Goal: Task Accomplishment & Management: Manage account settings

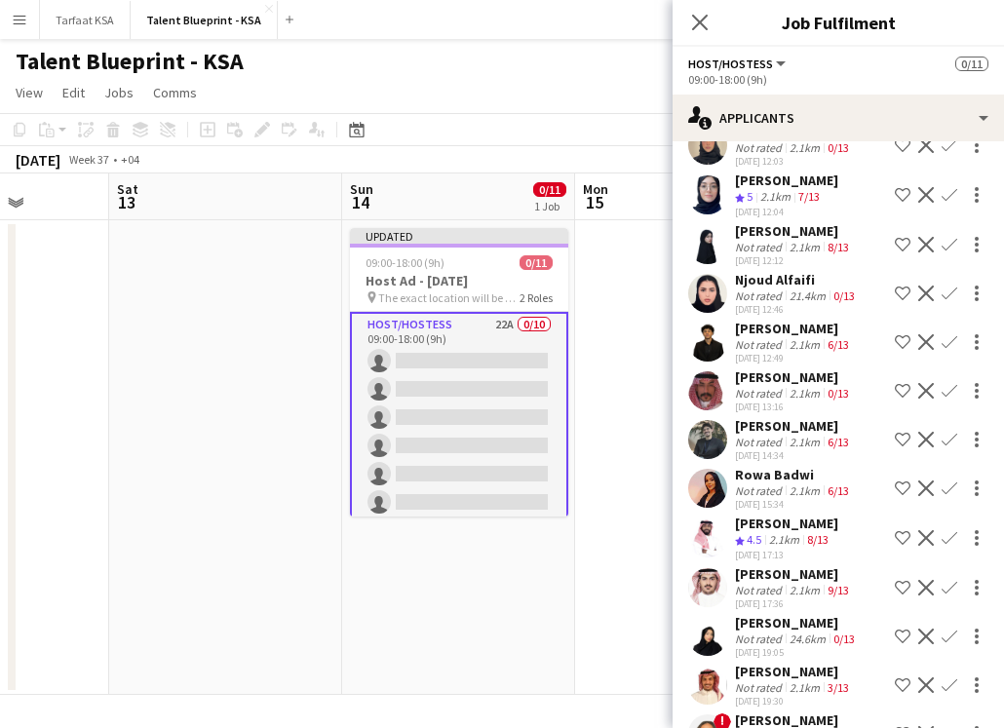
scroll to position [549, 0]
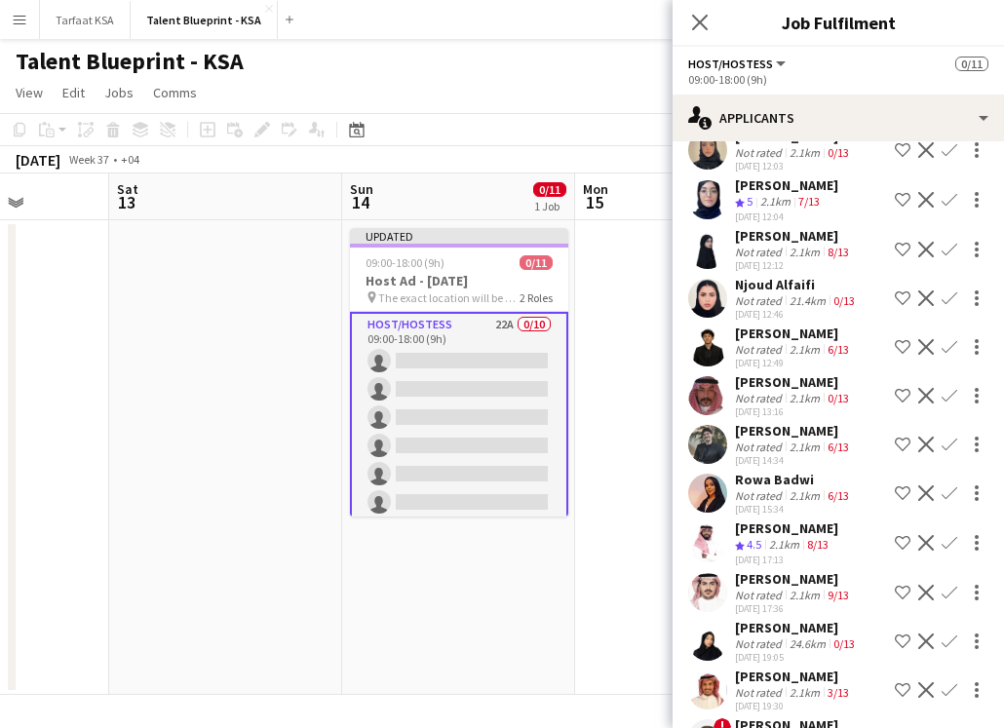
click at [716, 485] on app-user-avatar at bounding box center [707, 493] width 39 height 39
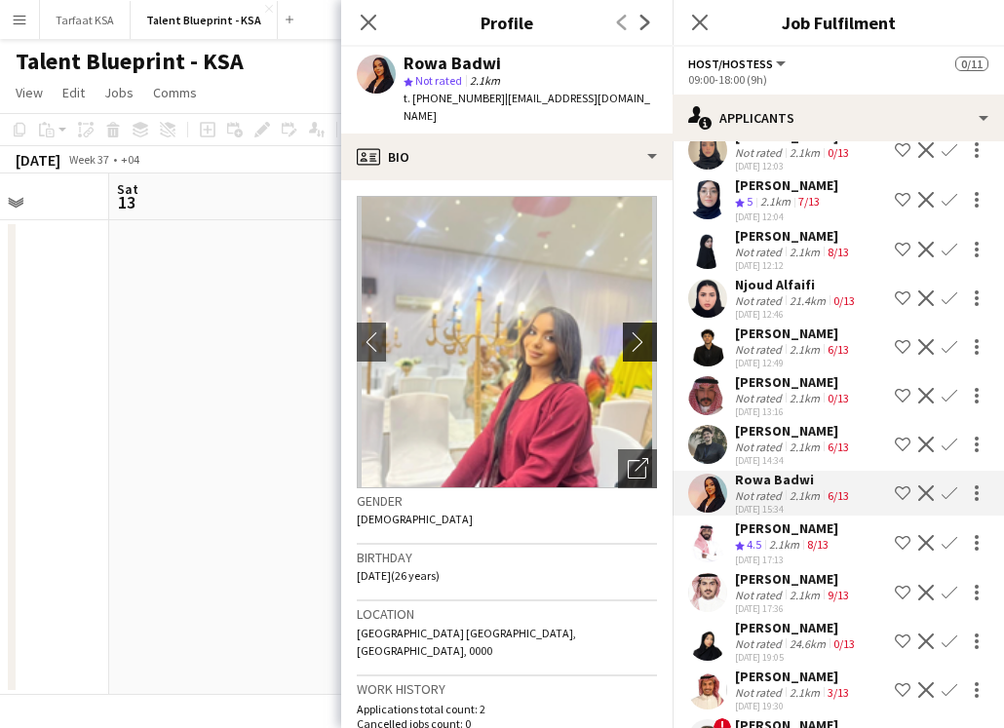
click at [632, 331] on app-icon "chevron-right" at bounding box center [643, 341] width 30 height 20
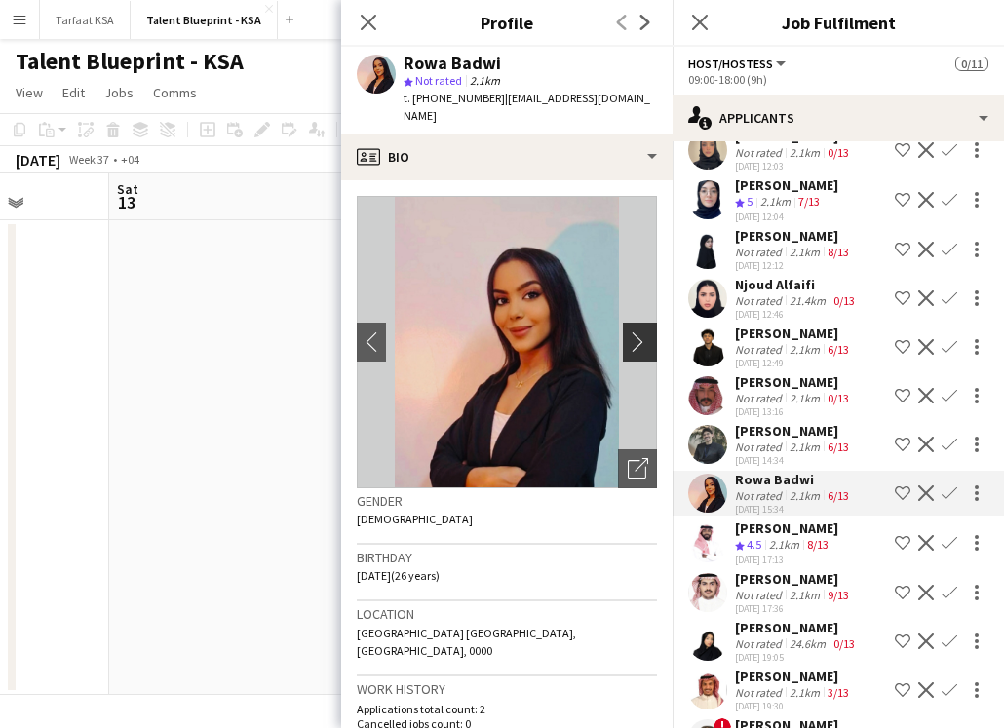
click at [633, 331] on app-icon "chevron-right" at bounding box center [643, 341] width 30 height 20
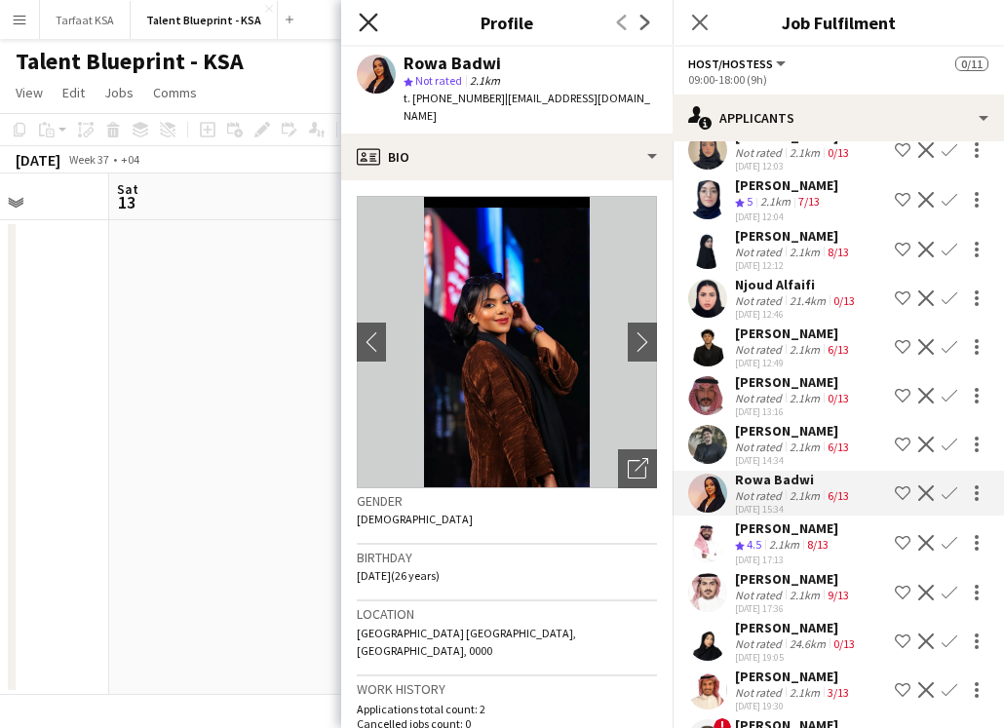
click at [367, 21] on icon at bounding box center [368, 22] width 19 height 19
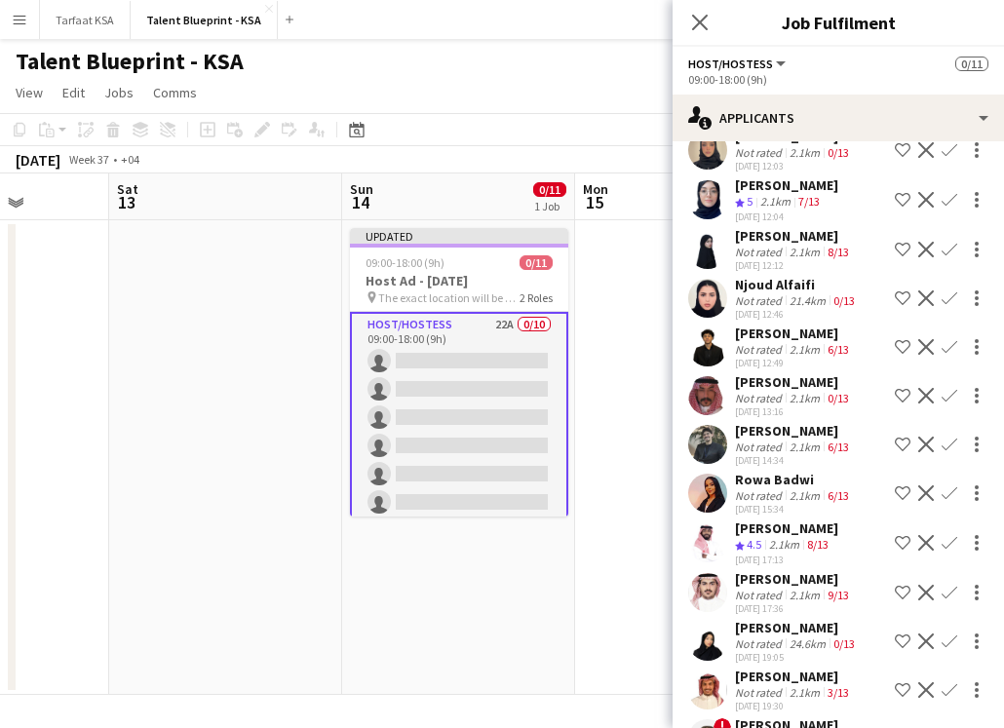
click at [737, 481] on div "Rowa Badwi" at bounding box center [794, 480] width 118 height 18
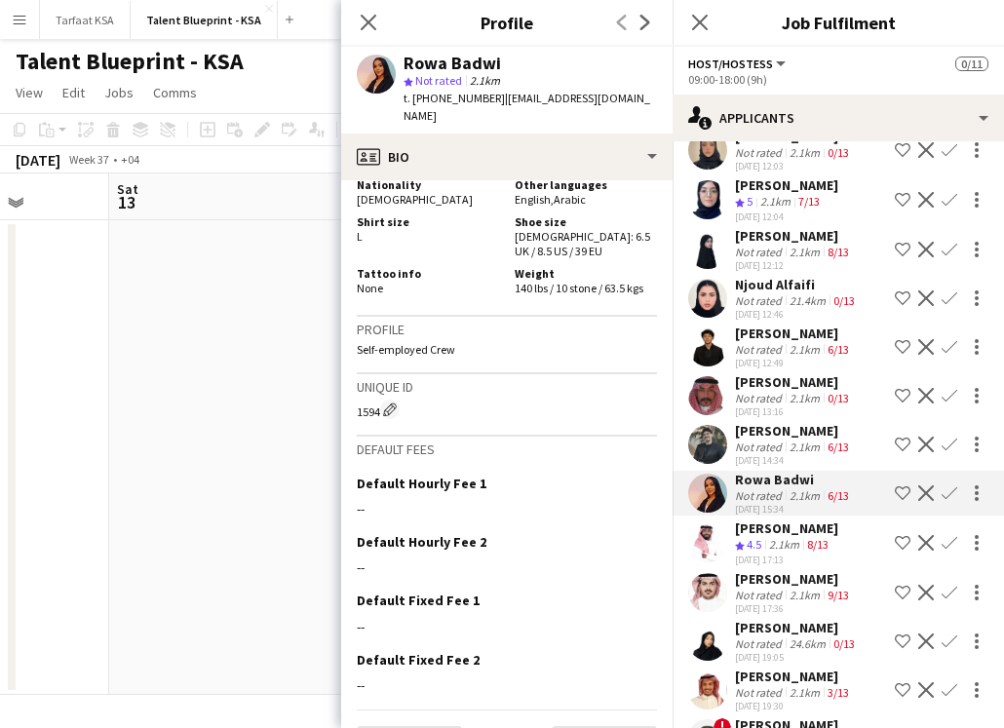
scroll to position [1161, 0]
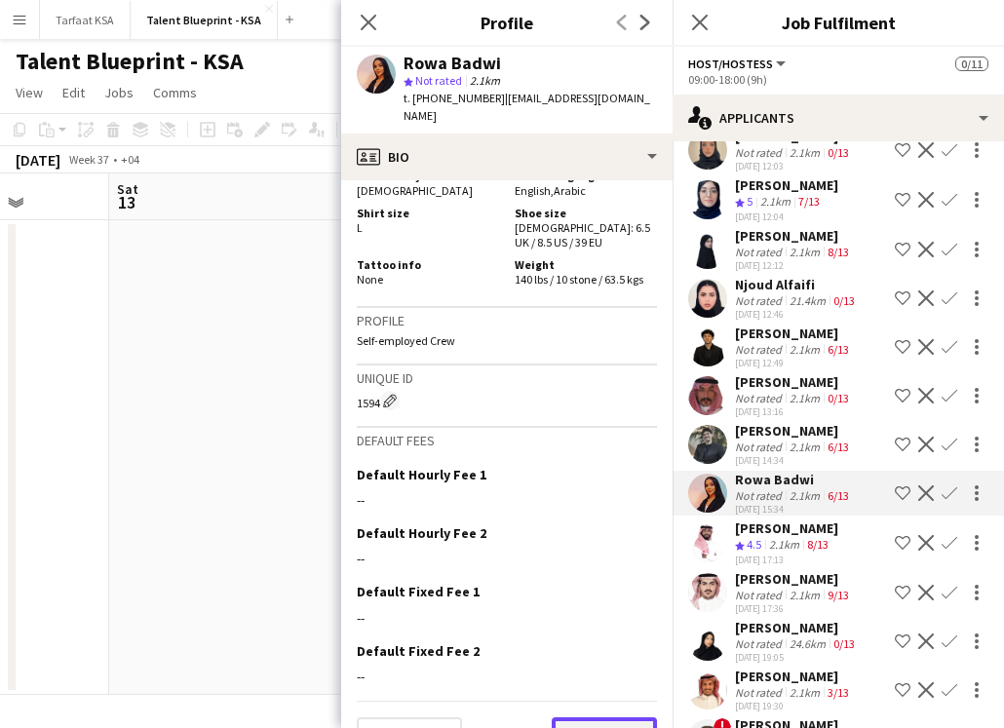
click at [570, 717] on button "Next" at bounding box center [604, 736] width 105 height 39
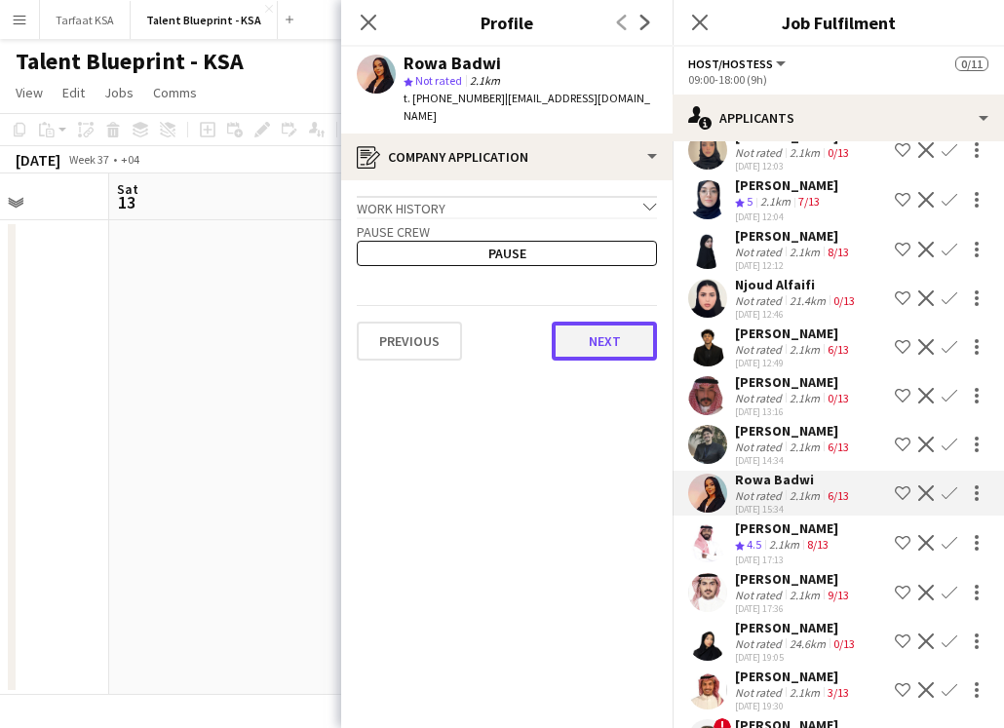
click at [580, 326] on button "Next" at bounding box center [604, 341] width 105 height 39
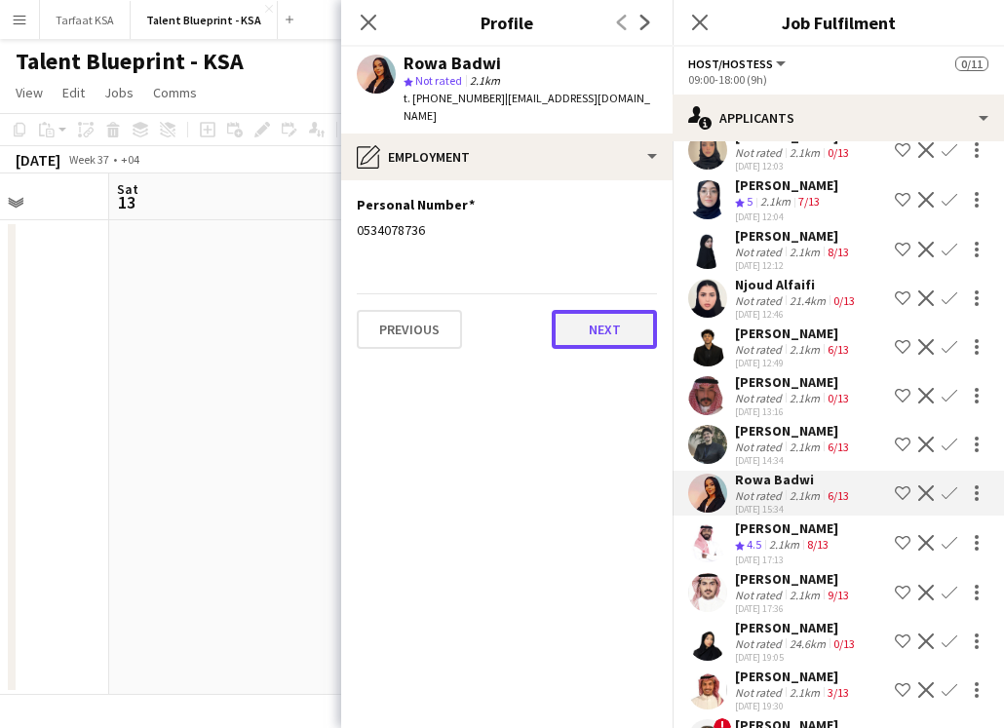
click at [579, 322] on button "Next" at bounding box center [604, 329] width 105 height 39
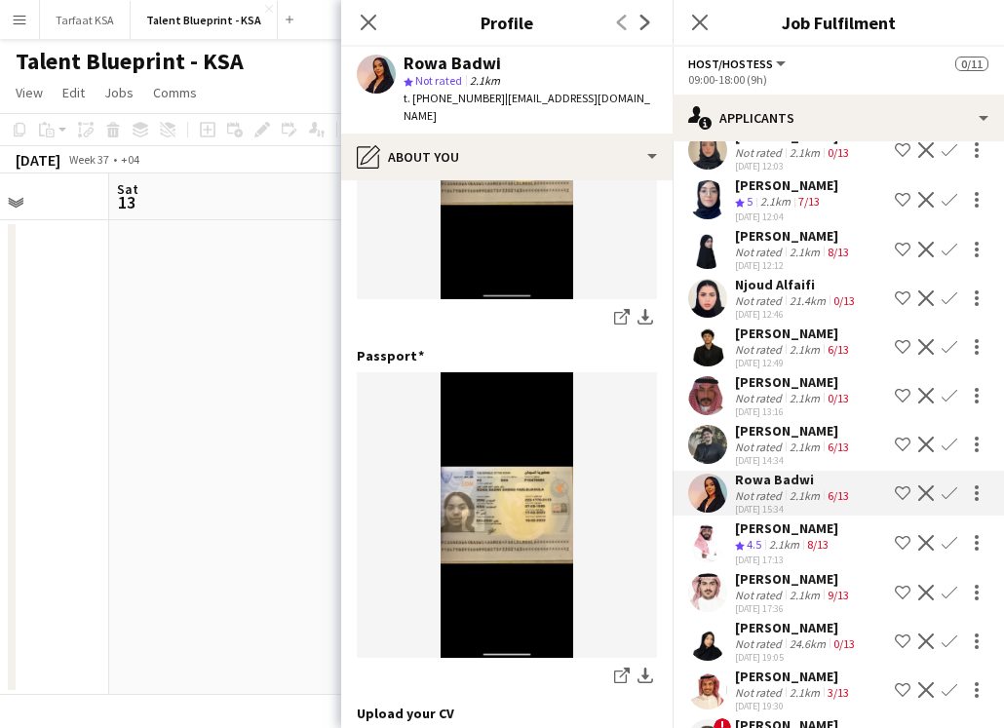
scroll to position [753, 0]
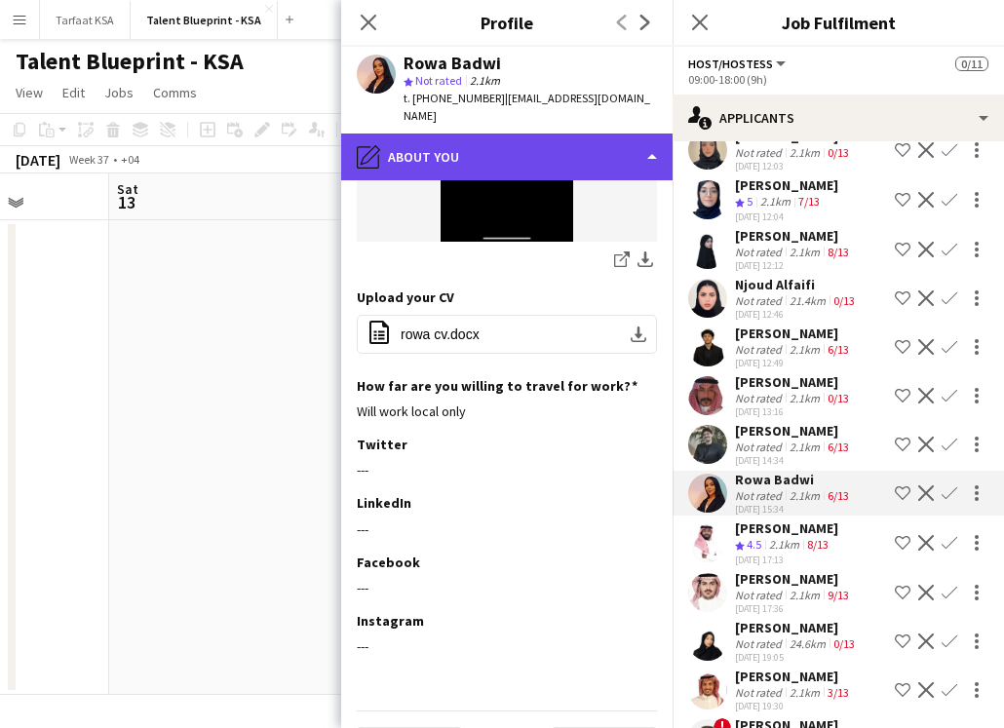
click at [647, 143] on div "pencil4 About you" at bounding box center [506, 157] width 331 height 47
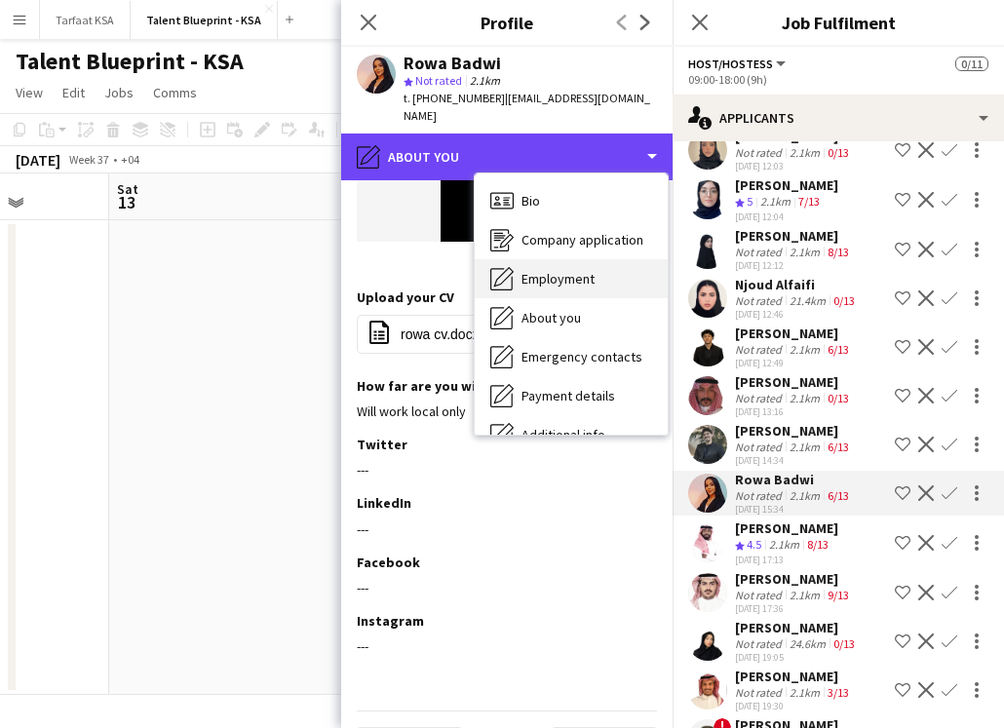
scroll to position [105, 0]
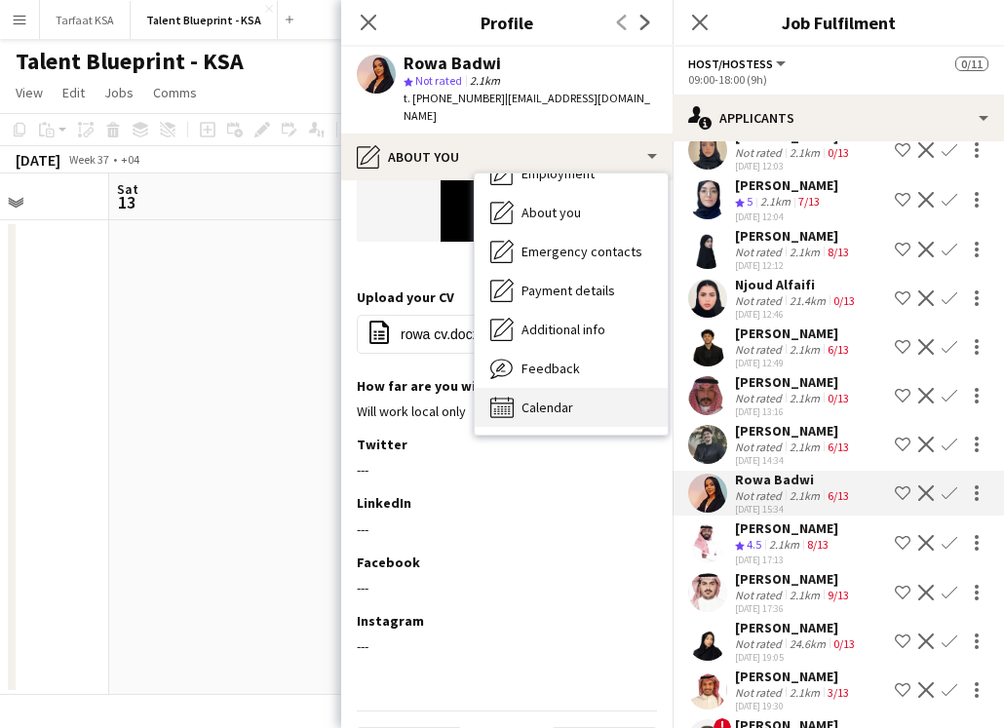
click at [566, 399] on span "Calendar" at bounding box center [547, 408] width 52 height 18
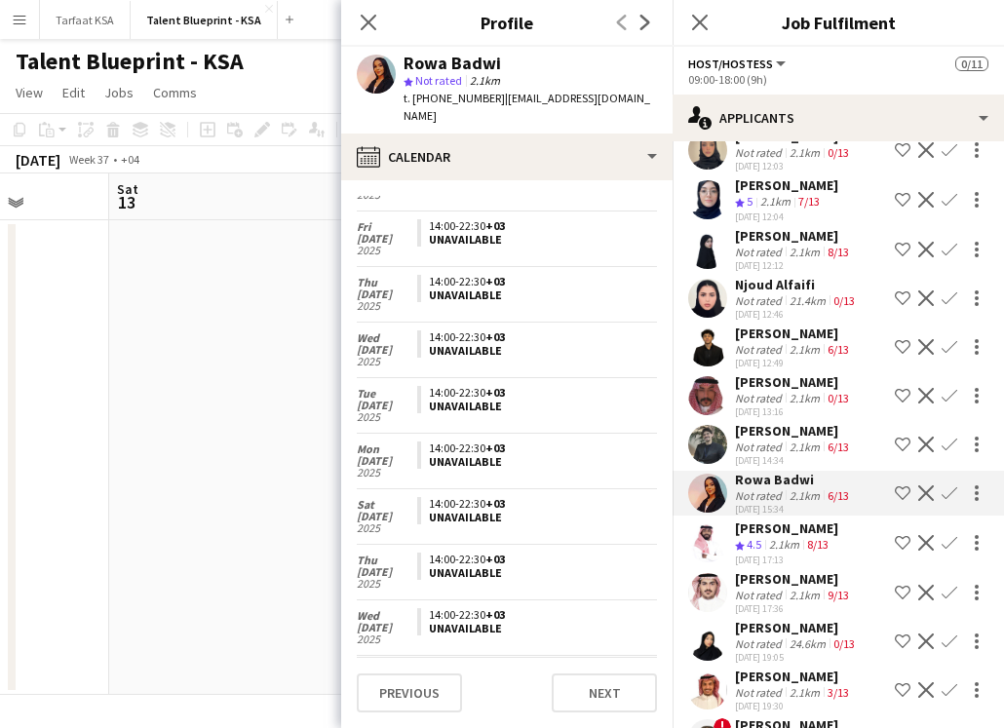
scroll to position [0, 0]
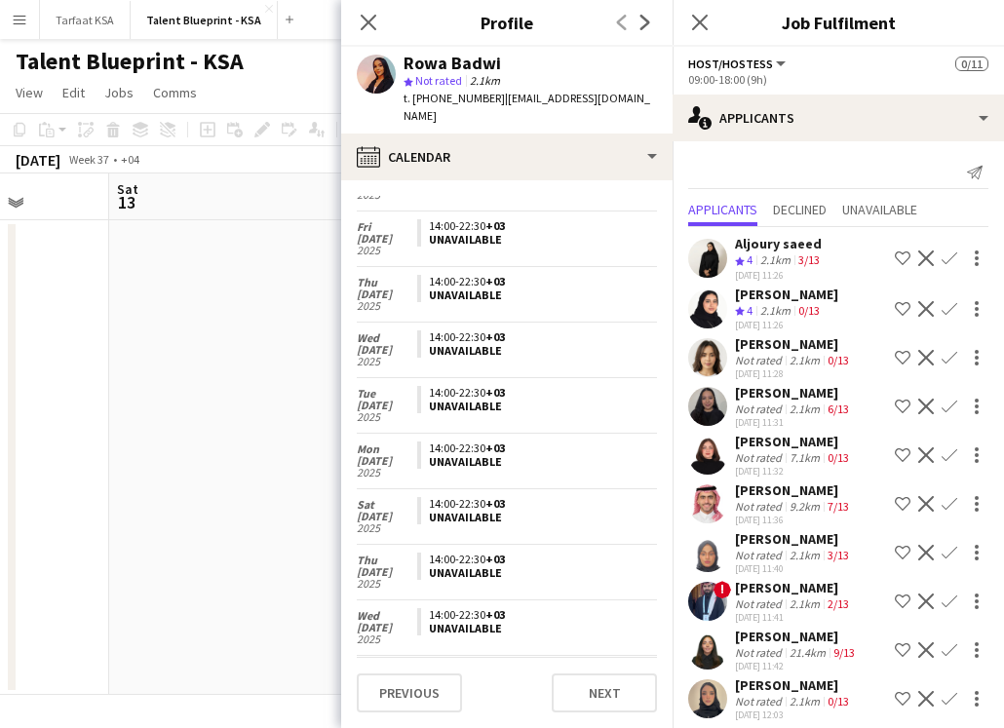
click at [704, 509] on app-user-avatar at bounding box center [707, 503] width 39 height 39
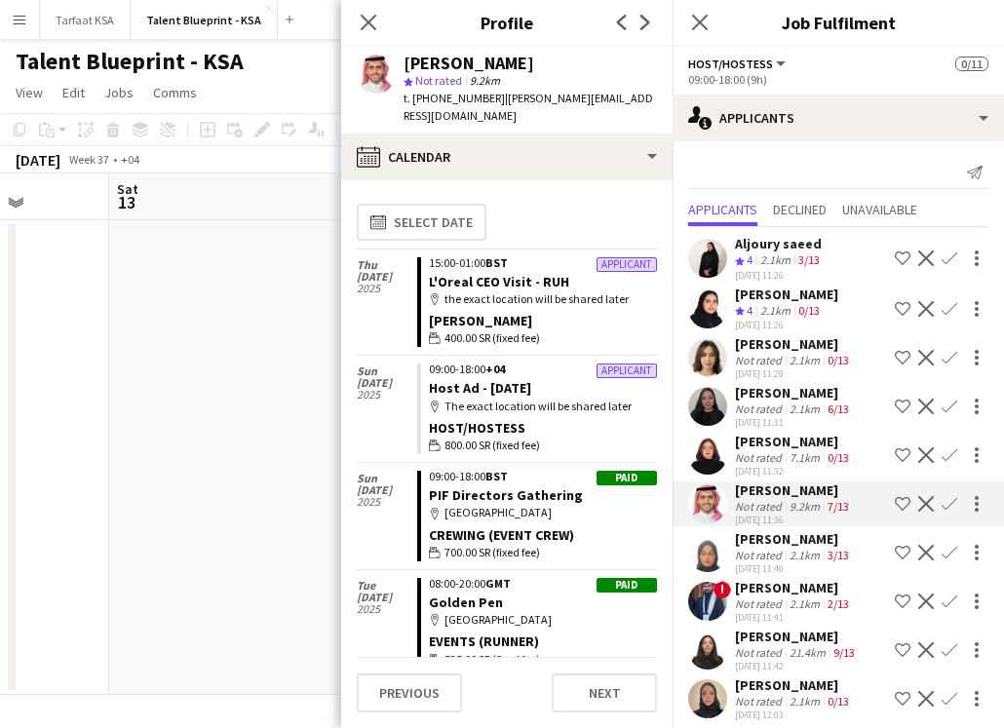
scroll to position [19, 0]
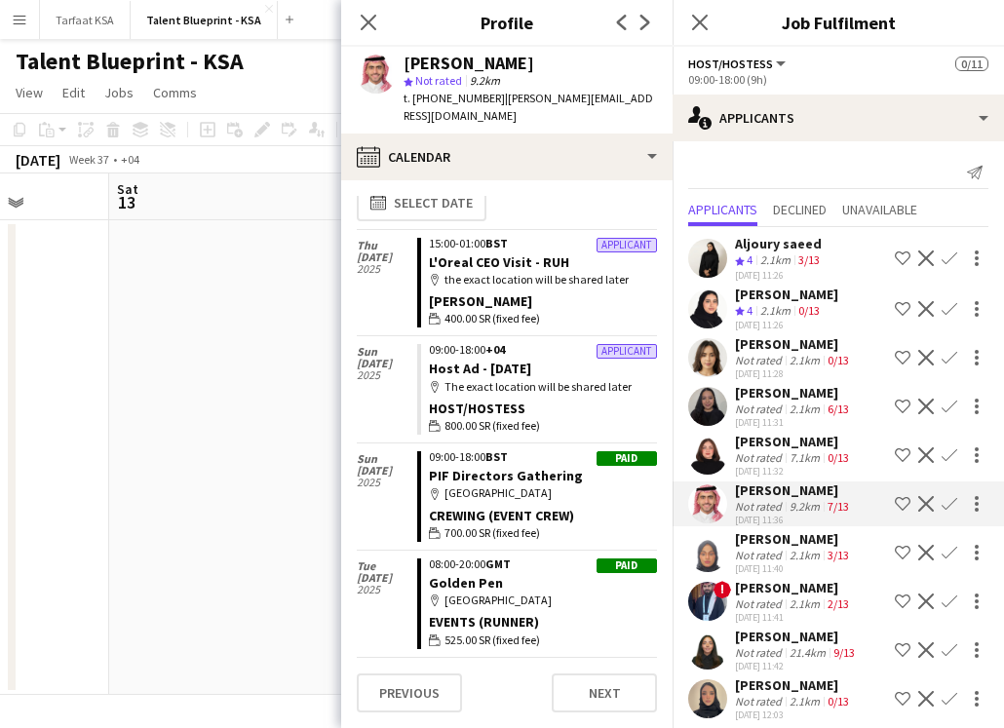
click at [710, 354] on app-user-avatar at bounding box center [707, 357] width 39 height 39
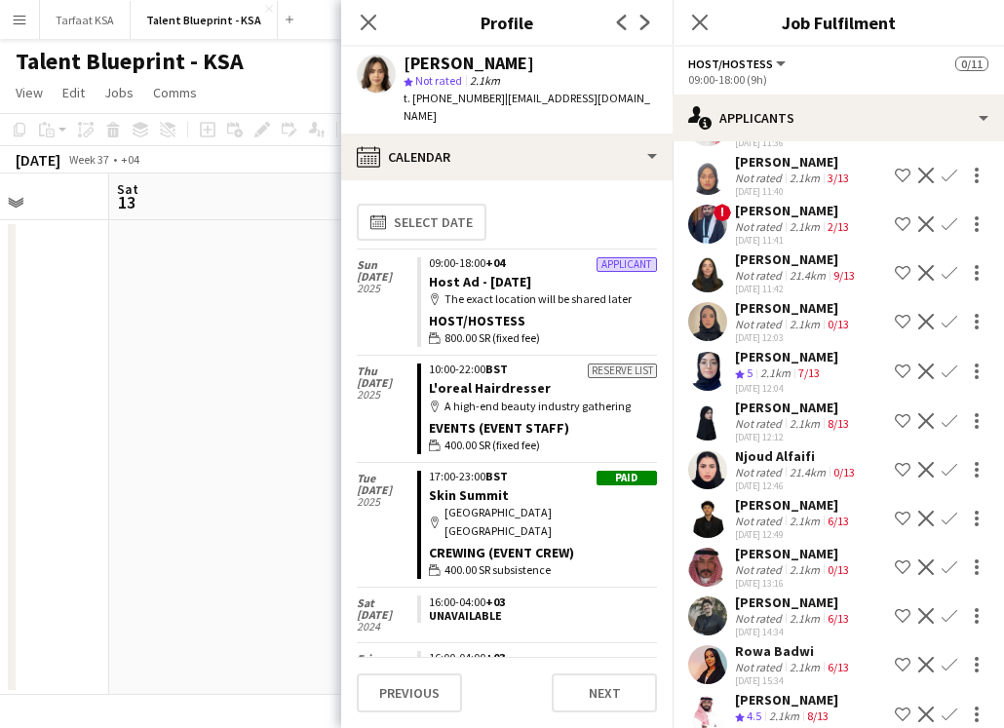
scroll to position [378, 0]
click at [704, 464] on app-user-avatar at bounding box center [707, 468] width 39 height 39
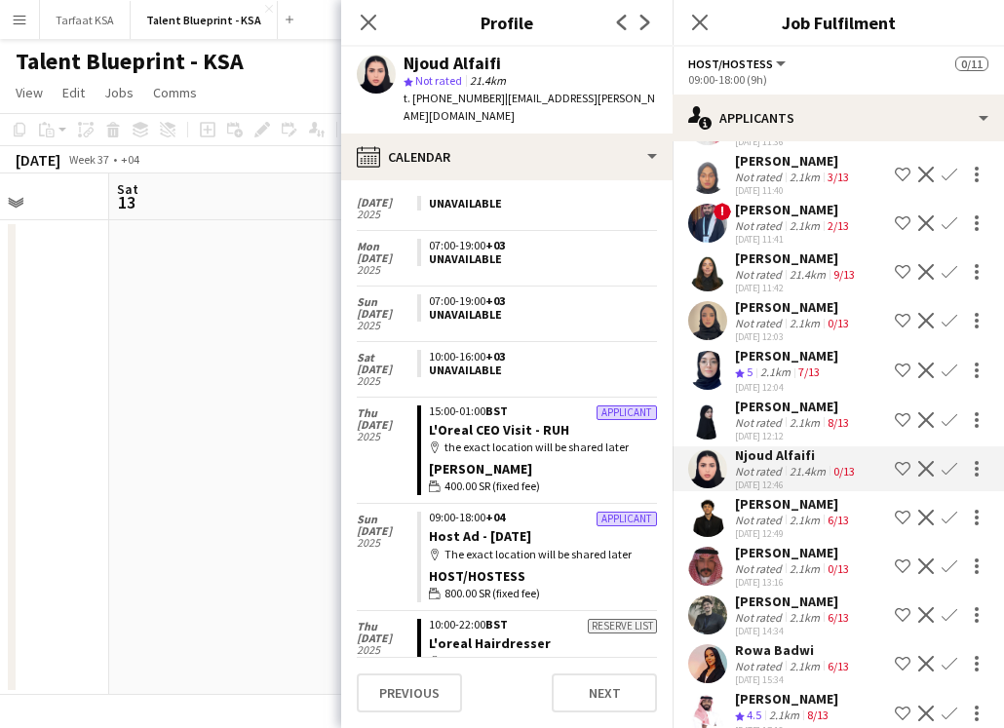
scroll to position [334, 0]
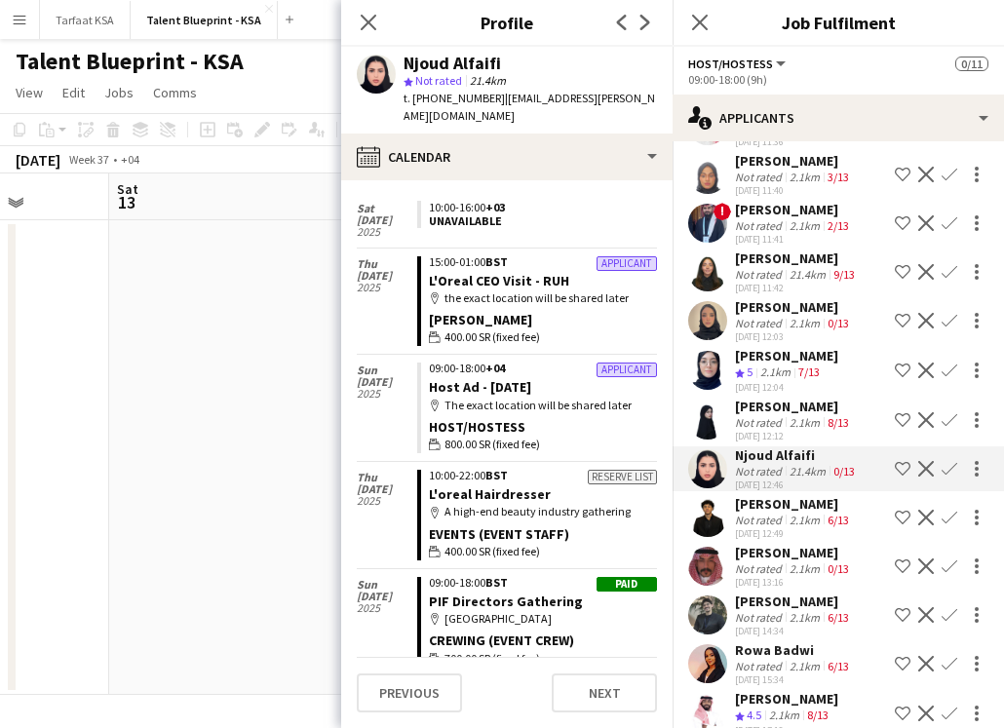
click at [767, 226] on div "Not rated" at bounding box center [760, 225] width 51 height 15
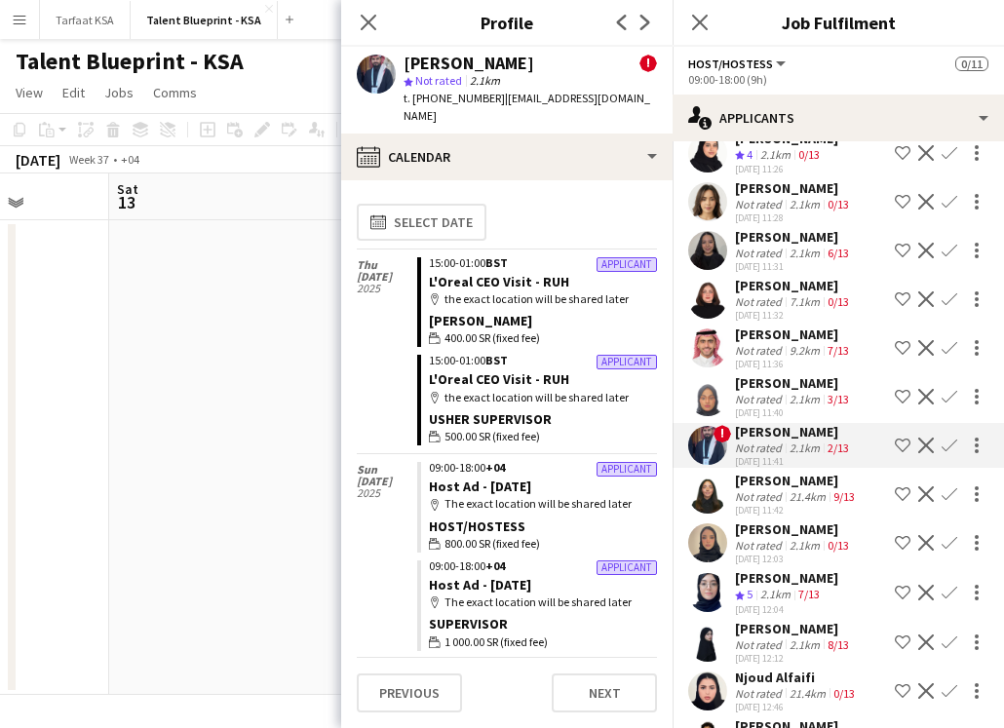
scroll to position [0, 0]
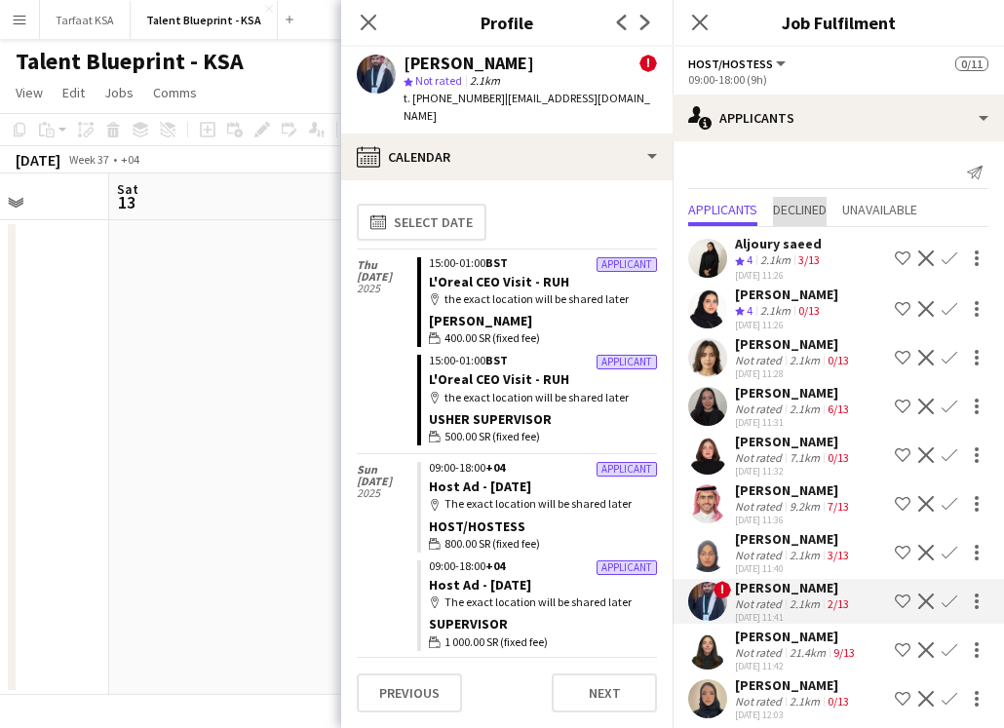
click at [811, 208] on span "Declined" at bounding box center [800, 210] width 54 height 14
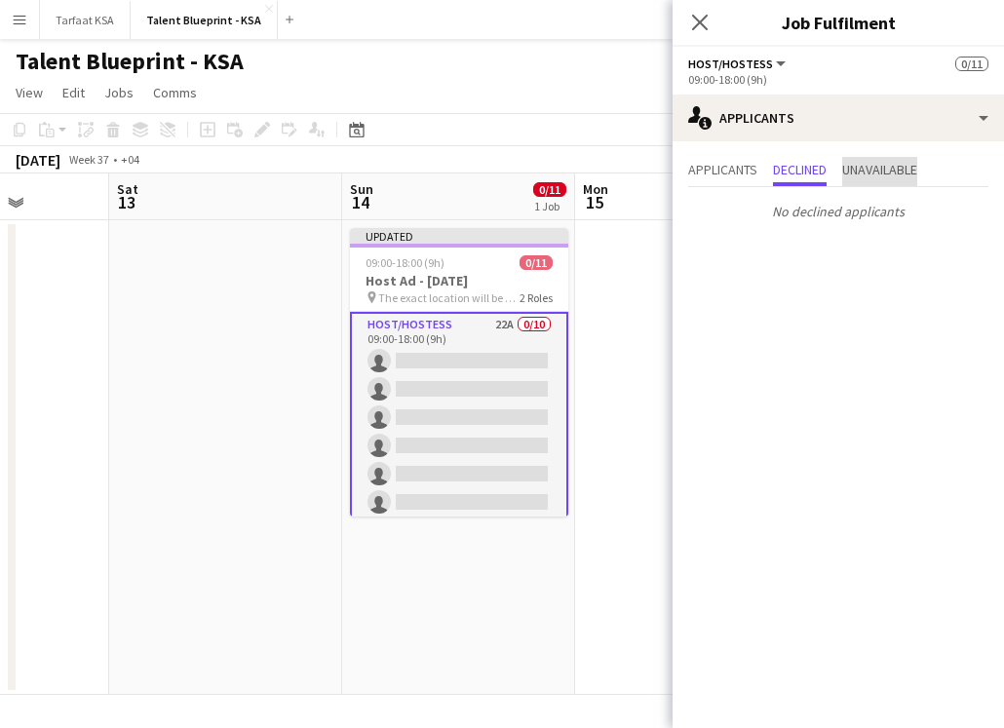
click at [907, 173] on span "Unavailable" at bounding box center [879, 170] width 75 height 14
click at [705, 166] on span "Applicants" at bounding box center [722, 170] width 69 height 14
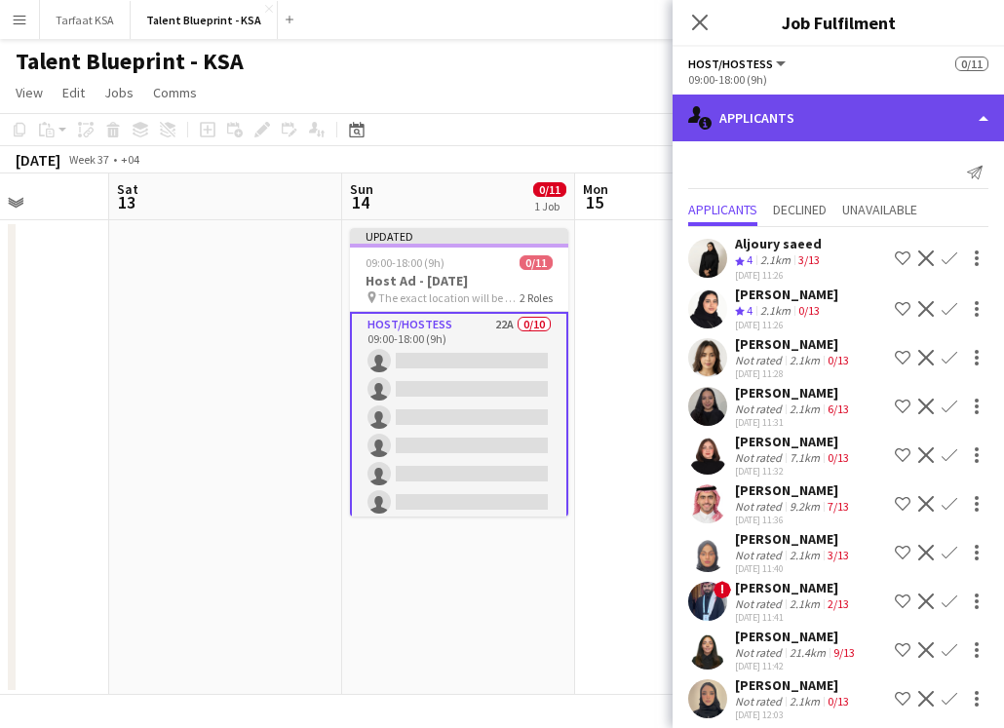
click at [740, 109] on div "single-neutral-actions-information Applicants" at bounding box center [838, 118] width 331 height 47
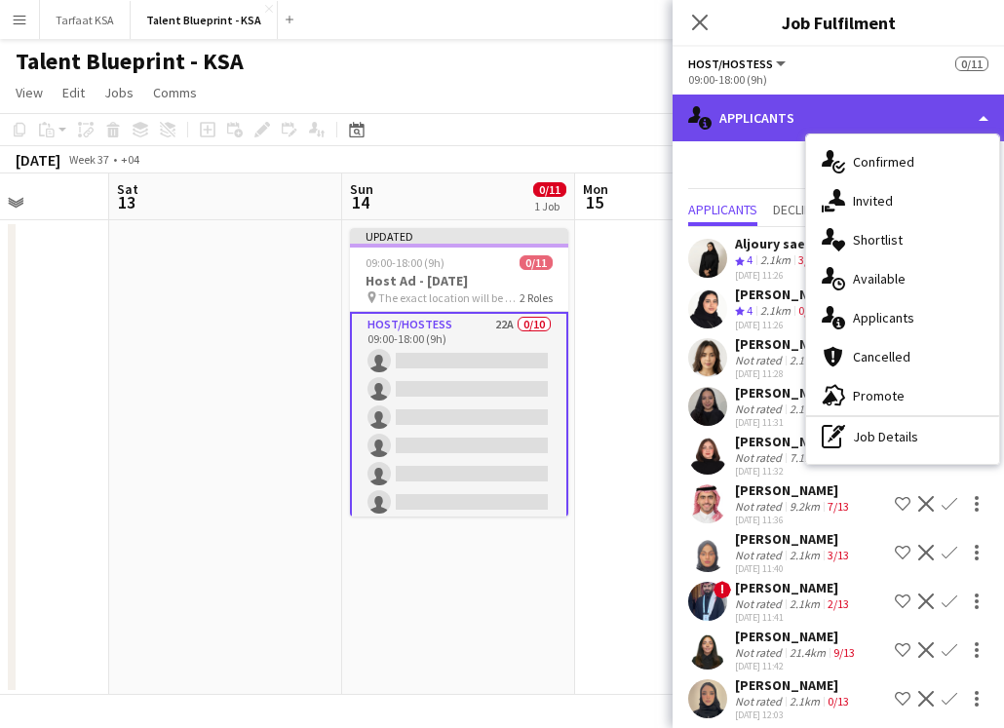
click at [802, 110] on div "single-neutral-actions-information Applicants" at bounding box center [838, 118] width 331 height 47
click at [845, 110] on div "single-neutral-actions-information Applicants" at bounding box center [838, 118] width 331 height 47
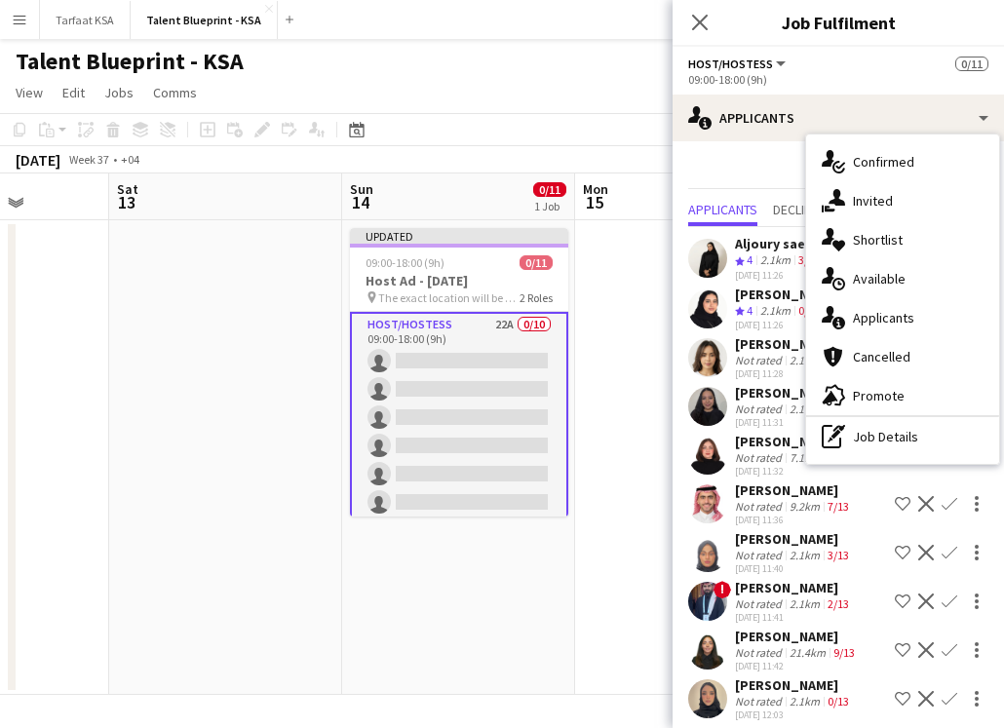
click at [781, 165] on div "Send notification" at bounding box center [838, 173] width 300 height 32
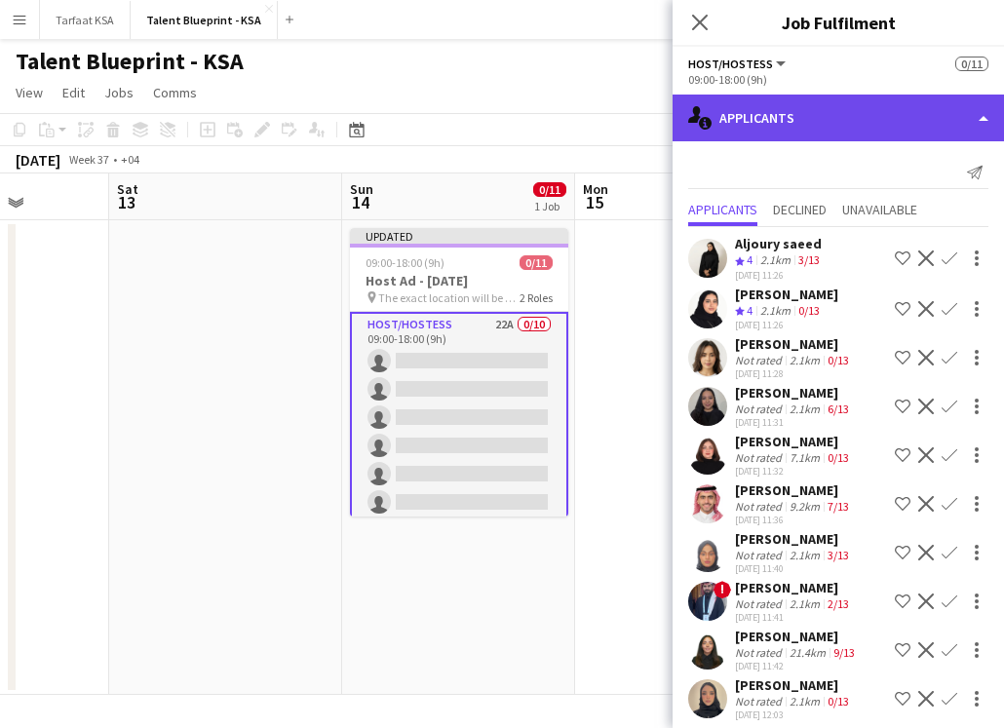
click at [988, 117] on div "single-neutral-actions-information Applicants" at bounding box center [838, 118] width 331 height 47
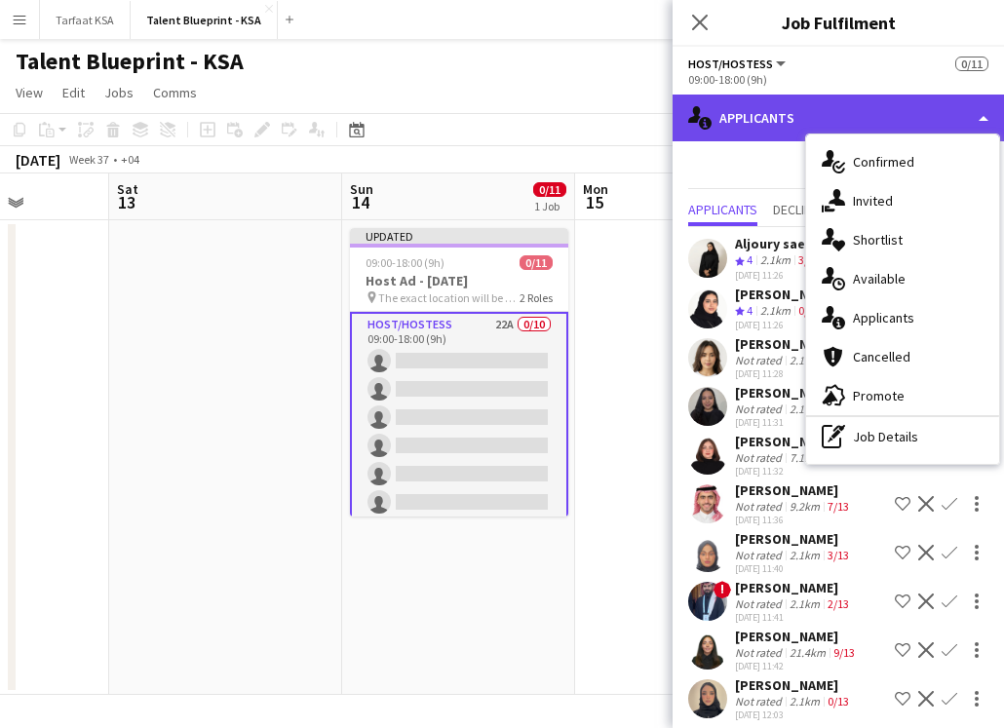
click at [988, 117] on div "single-neutral-actions-information Applicants" at bounding box center [838, 118] width 331 height 47
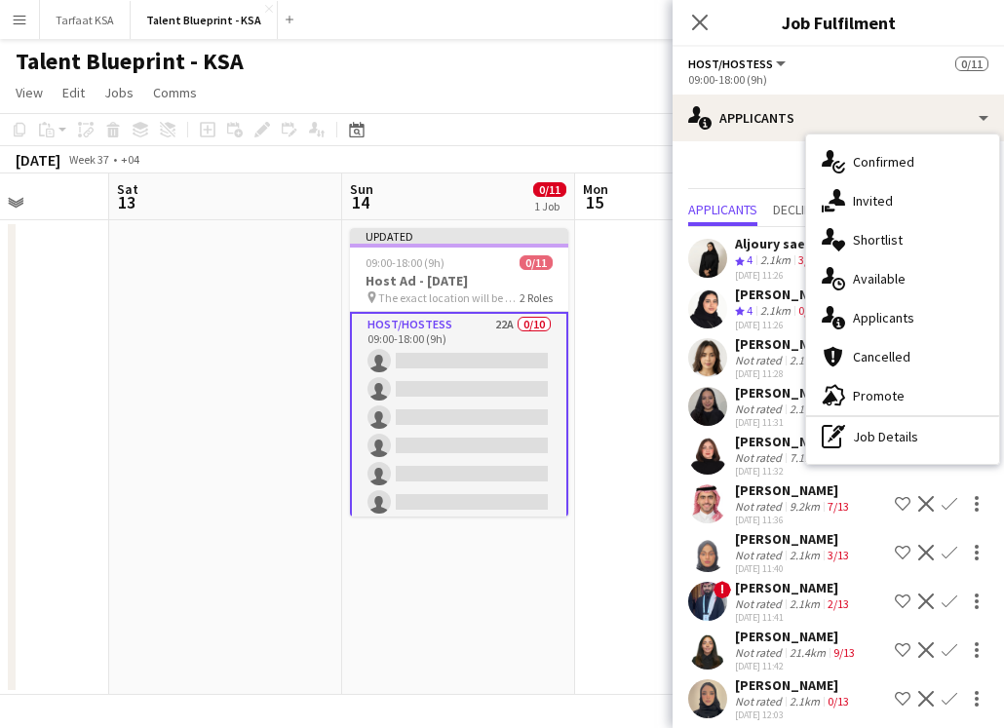
click at [770, 170] on div "Send notification" at bounding box center [838, 173] width 300 height 32
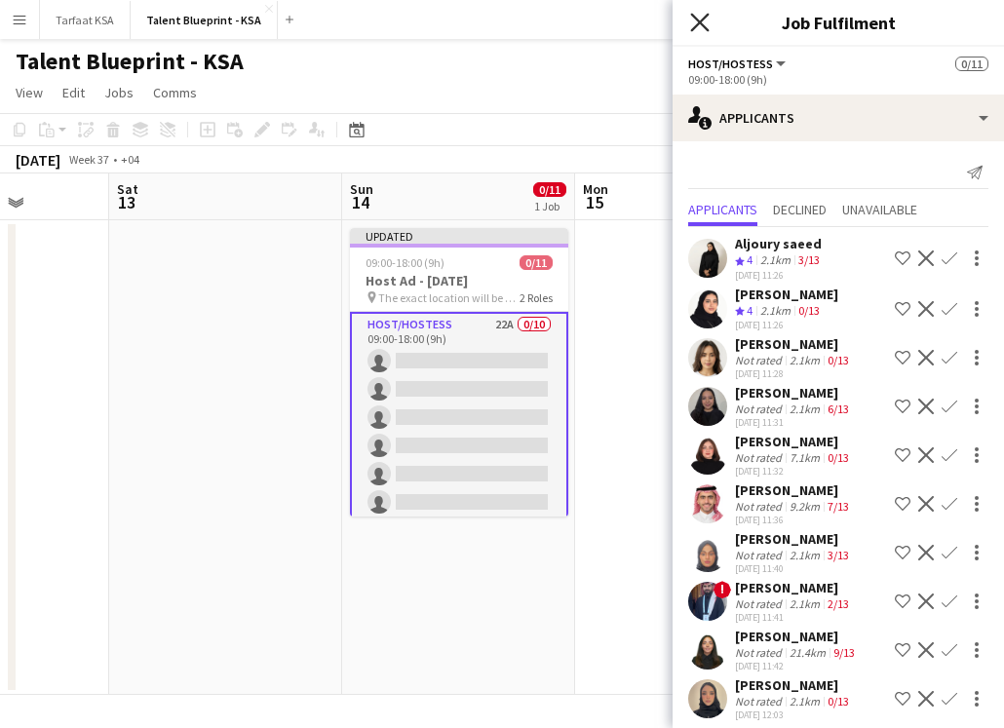
click at [703, 19] on icon at bounding box center [699, 22] width 19 height 19
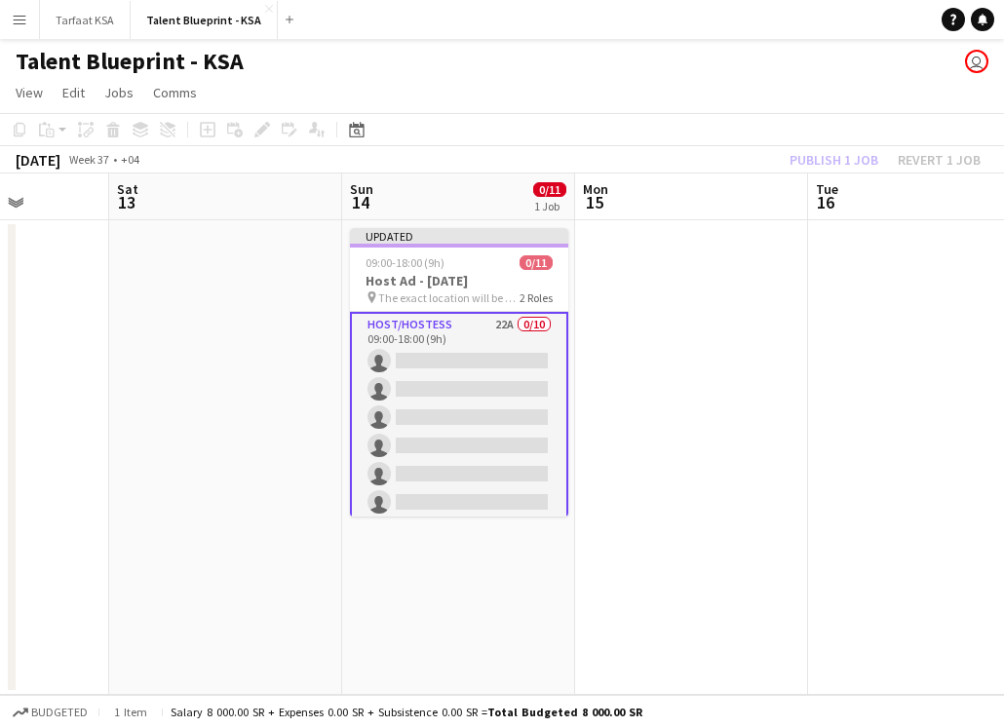
click at [483, 334] on app-card-role "Host/Hostess 22A 0/10 09:00-18:00 (9h) single-neutral-actions single-neutral-ac…" at bounding box center [459, 474] width 218 height 325
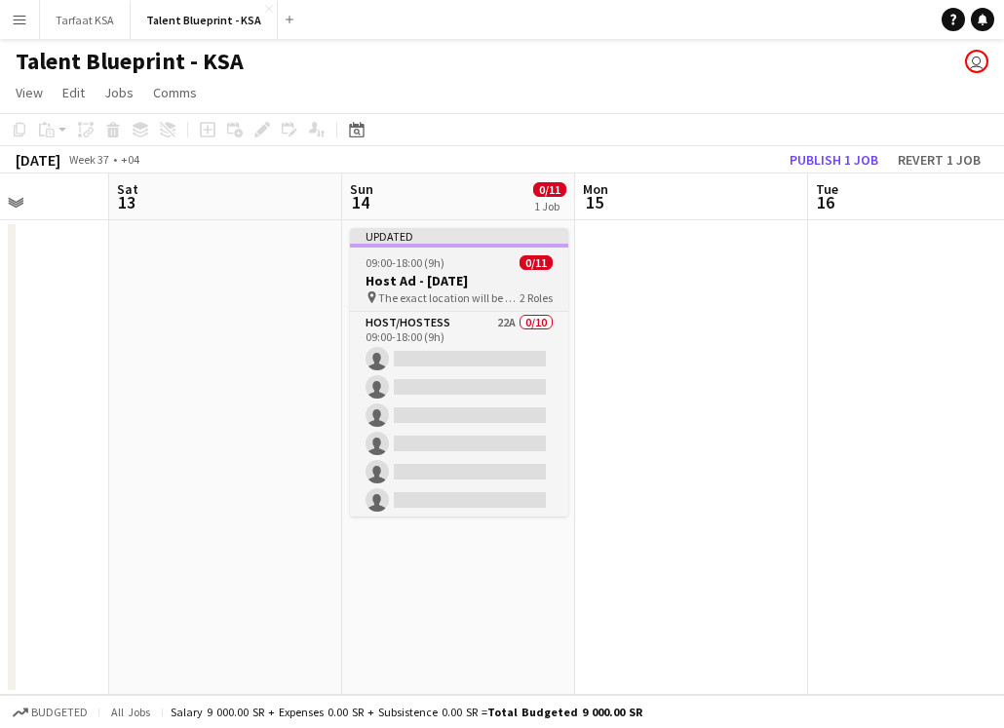
click at [482, 288] on h3 "Host Ad - [DATE]" at bounding box center [459, 281] width 218 height 18
